Goal: Find specific page/section: Find specific page/section

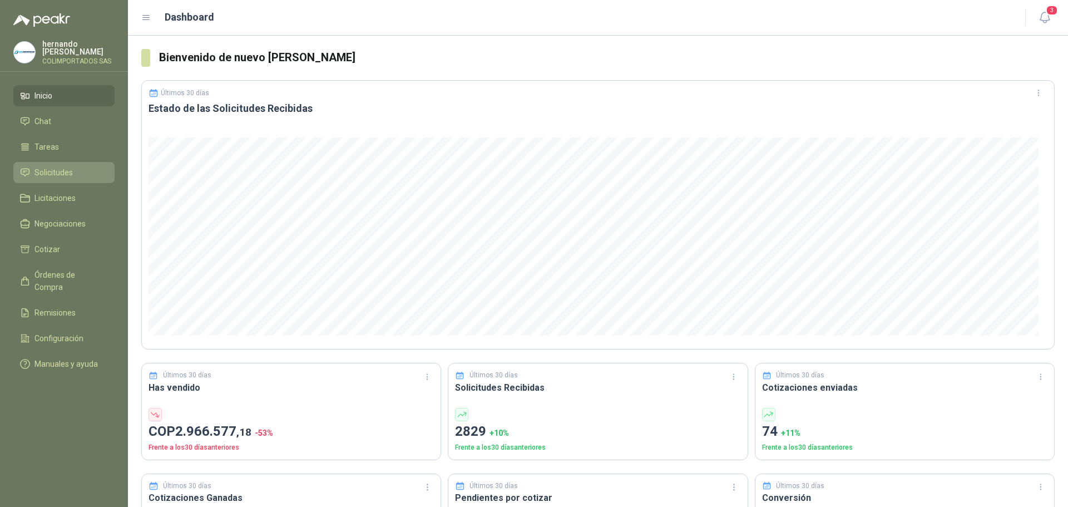
click at [90, 167] on li "Solicitudes" at bounding box center [64, 172] width 88 height 12
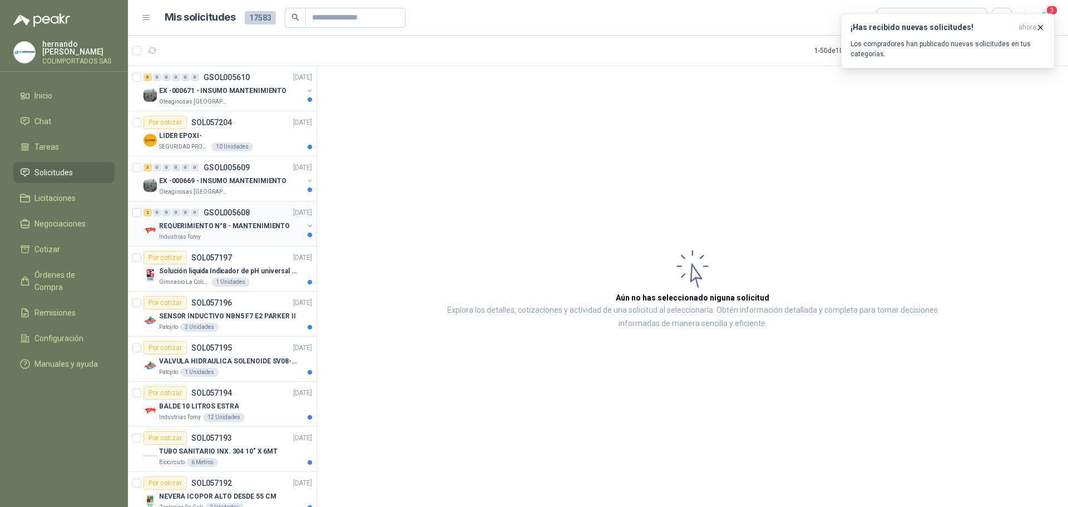
click at [253, 229] on p "REQUERIMIENTO N°8 - MANTENIMIENTO" at bounding box center [224, 226] width 131 height 11
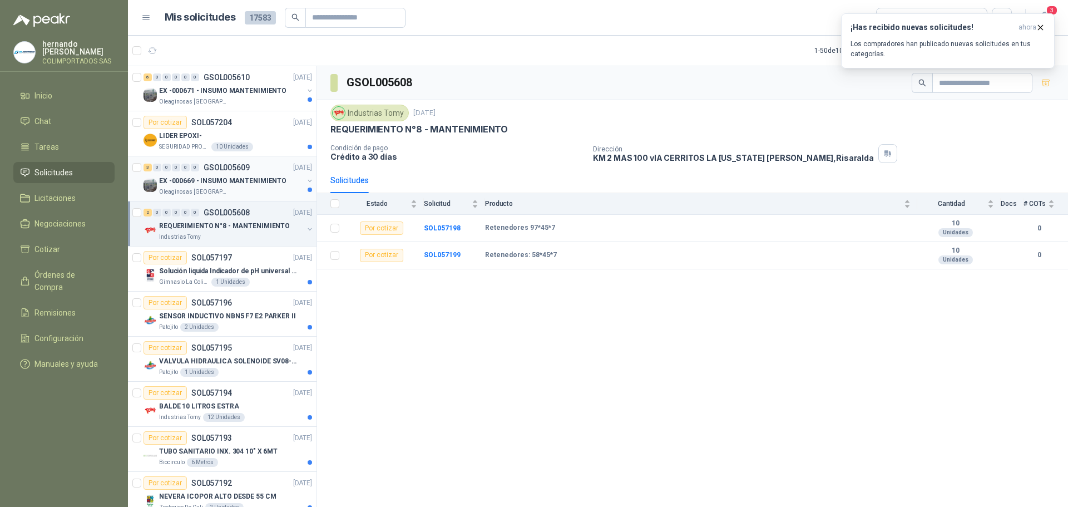
click at [231, 185] on p "EX -000669 - INSUMO MANTENIMIENTO" at bounding box center [222, 181] width 127 height 11
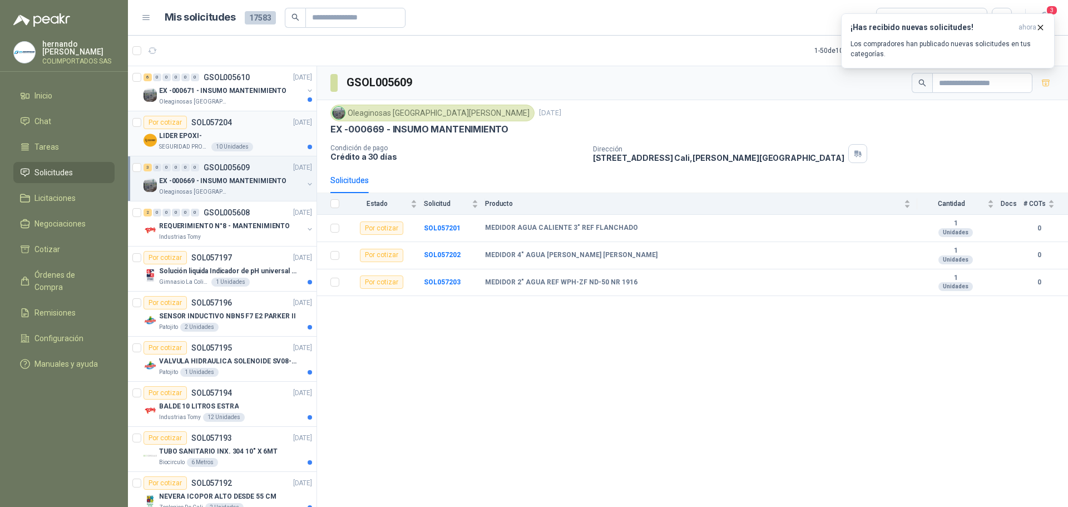
click at [250, 142] on div "SEGURIDAD PROVISER LTDA 10 Unidades" at bounding box center [235, 146] width 153 height 9
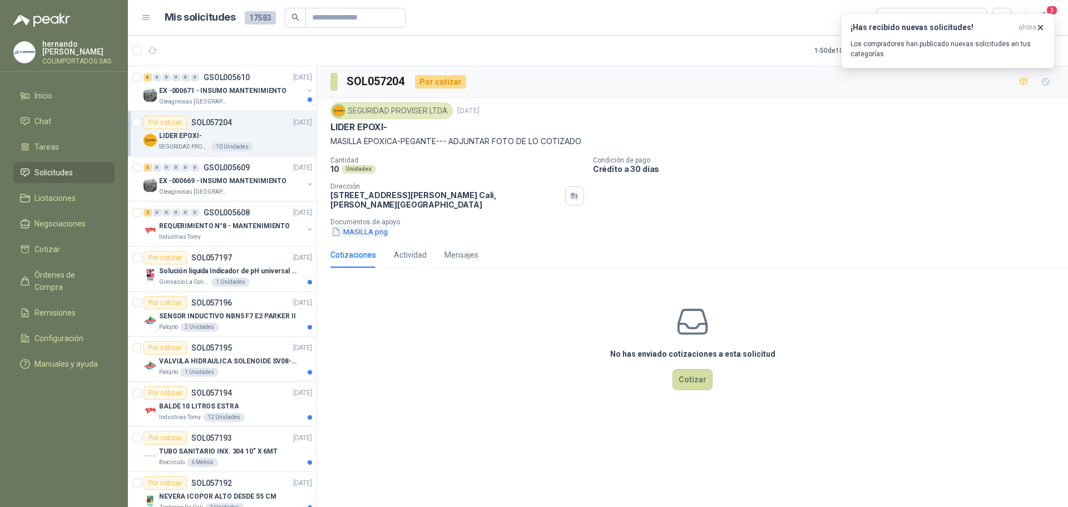
click at [355, 231] on button "MASILLA.png" at bounding box center [359, 232] width 58 height 12
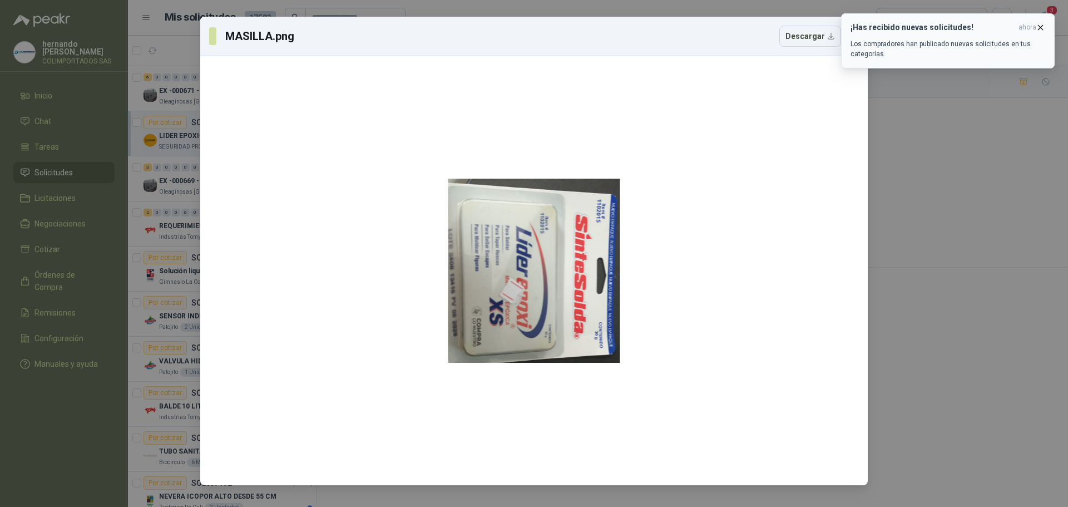
click at [1038, 27] on icon "button" at bounding box center [1040, 27] width 9 height 9
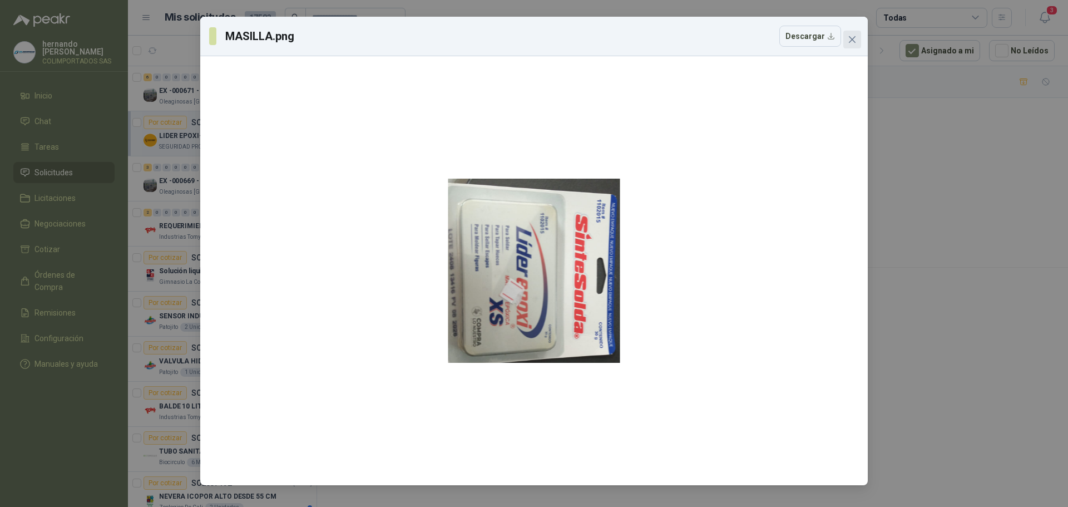
click at [856, 34] on button "Close" at bounding box center [852, 40] width 18 height 18
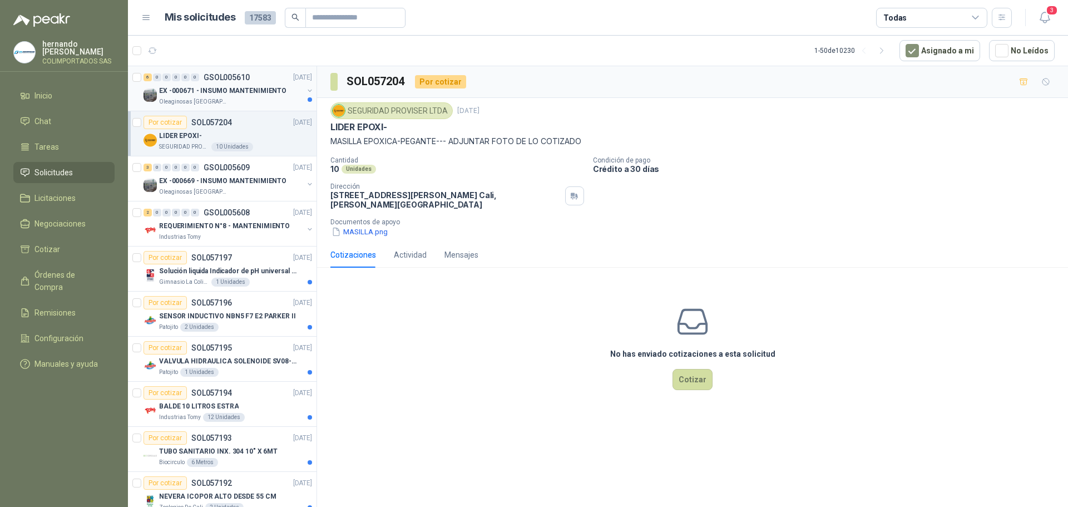
click at [237, 98] on div "Oleaginosas [GEOGRAPHIC_DATA][PERSON_NAME]" at bounding box center [231, 101] width 144 height 9
